Goal: Task Accomplishment & Management: Manage account settings

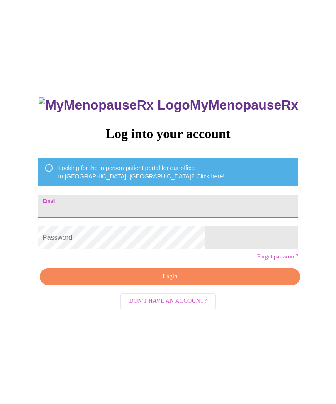
type input "ttompkinswisz"
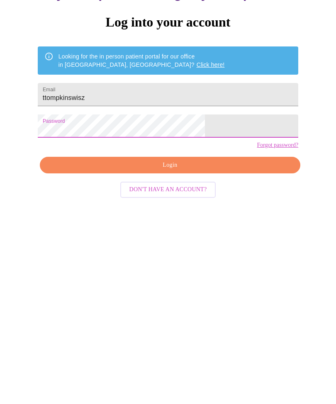
scroll to position [36, 0]
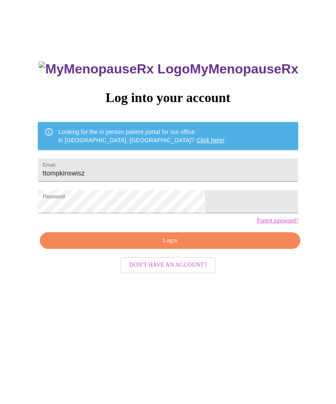
click at [223, 249] on button "Login" at bounding box center [170, 240] width 260 height 17
